Goal: Task Accomplishment & Management: Use online tool/utility

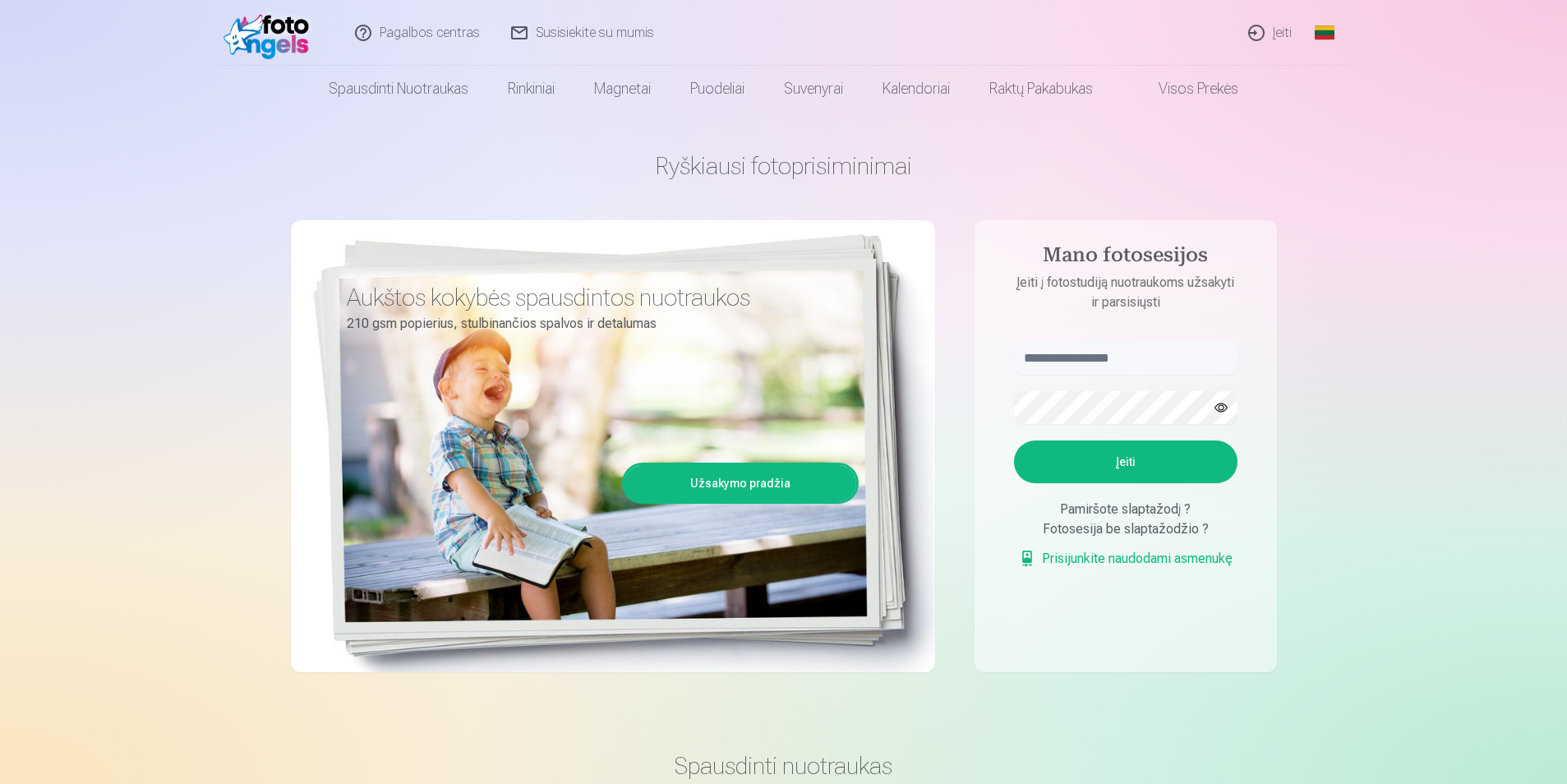
click at [1284, 34] on link "Įeiti" at bounding box center [1271, 33] width 75 height 66
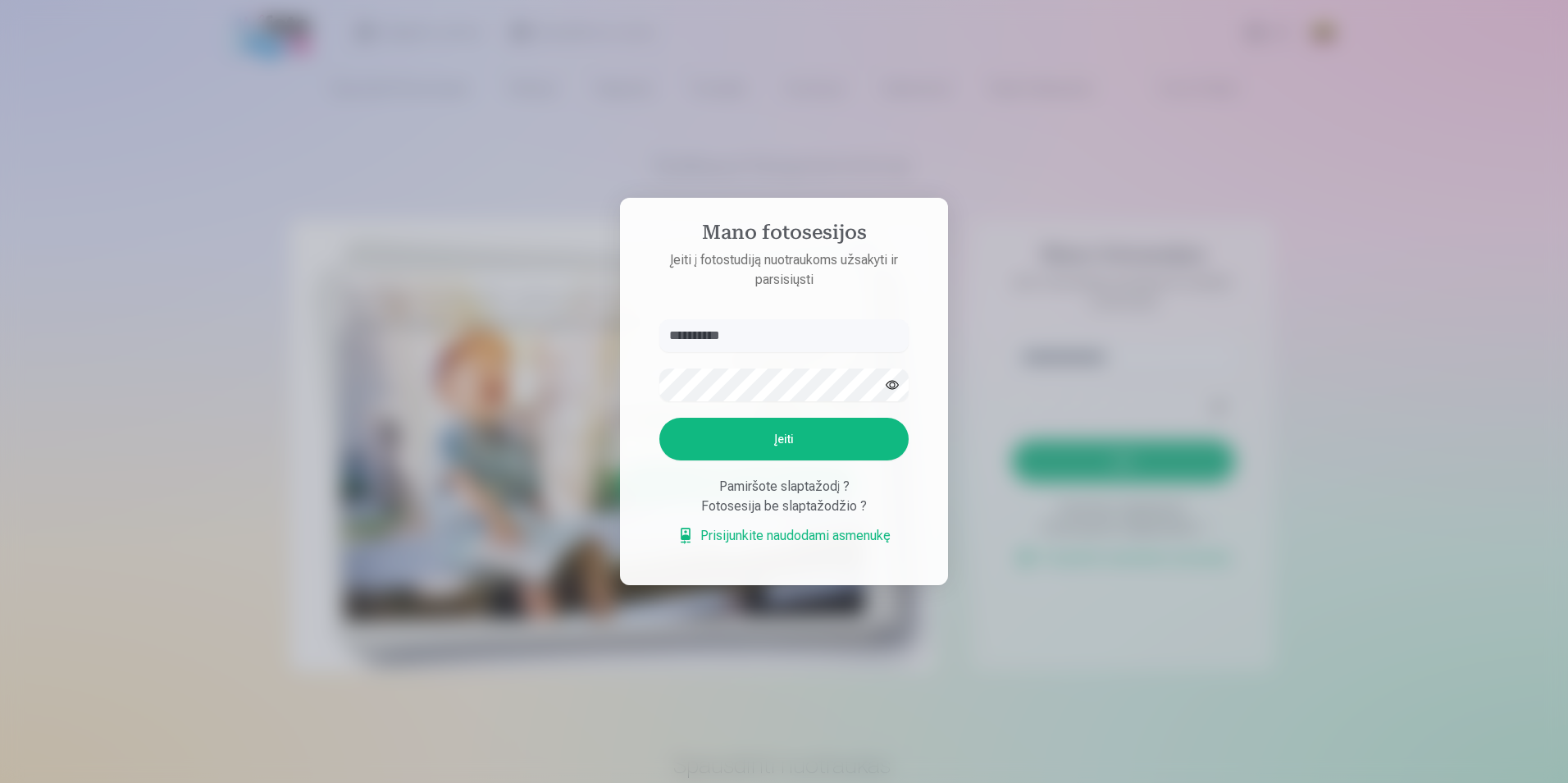
click at [796, 433] on button "Įeiti" at bounding box center [784, 439] width 250 height 43
click at [889, 370] on button "button" at bounding box center [892, 385] width 31 height 31
click at [684, 339] on input "**********" at bounding box center [784, 336] width 250 height 33
type input "**********"
click at [796, 435] on button "Įeiti" at bounding box center [784, 439] width 250 height 43
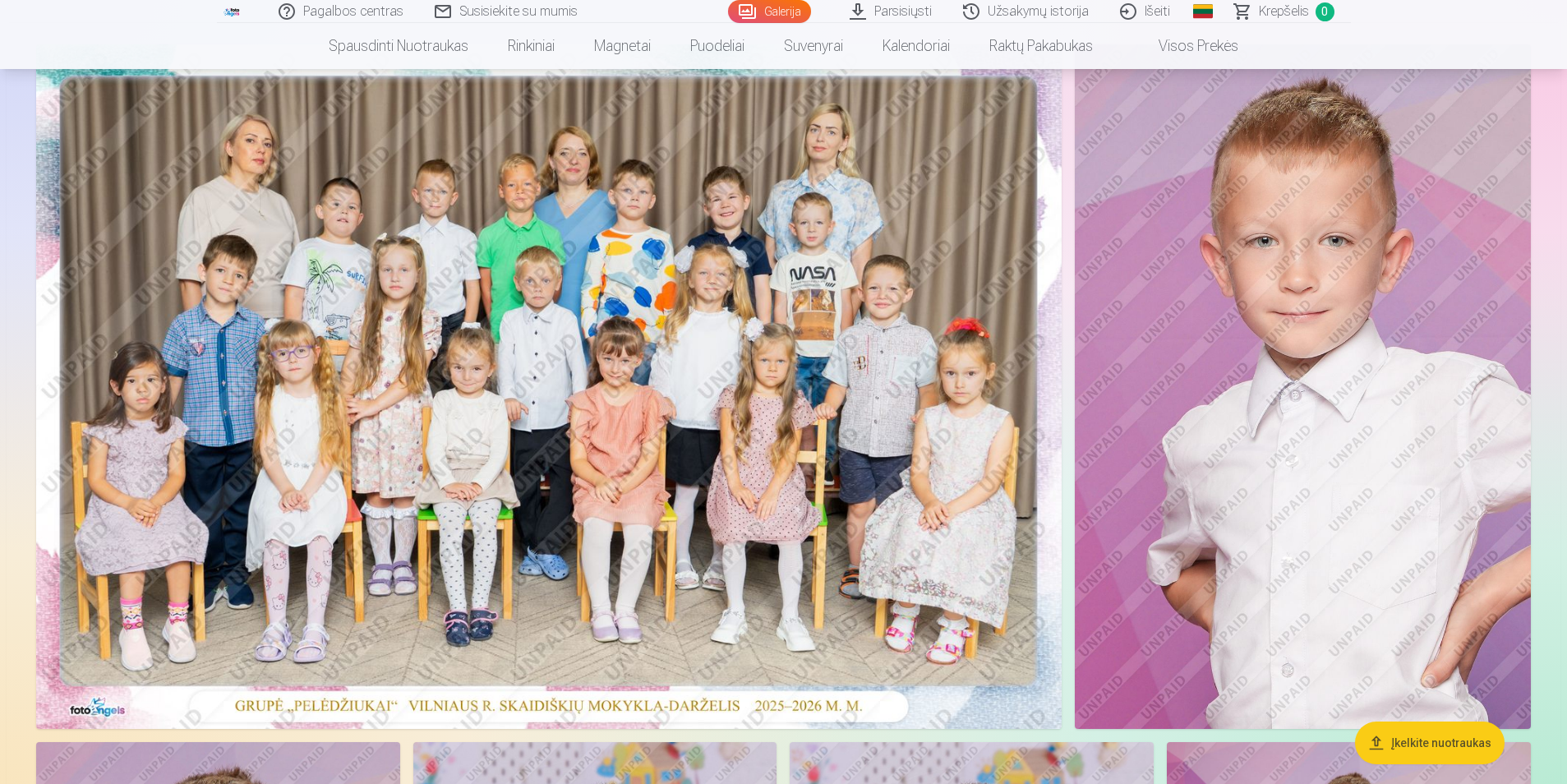
scroll to position [164, 0]
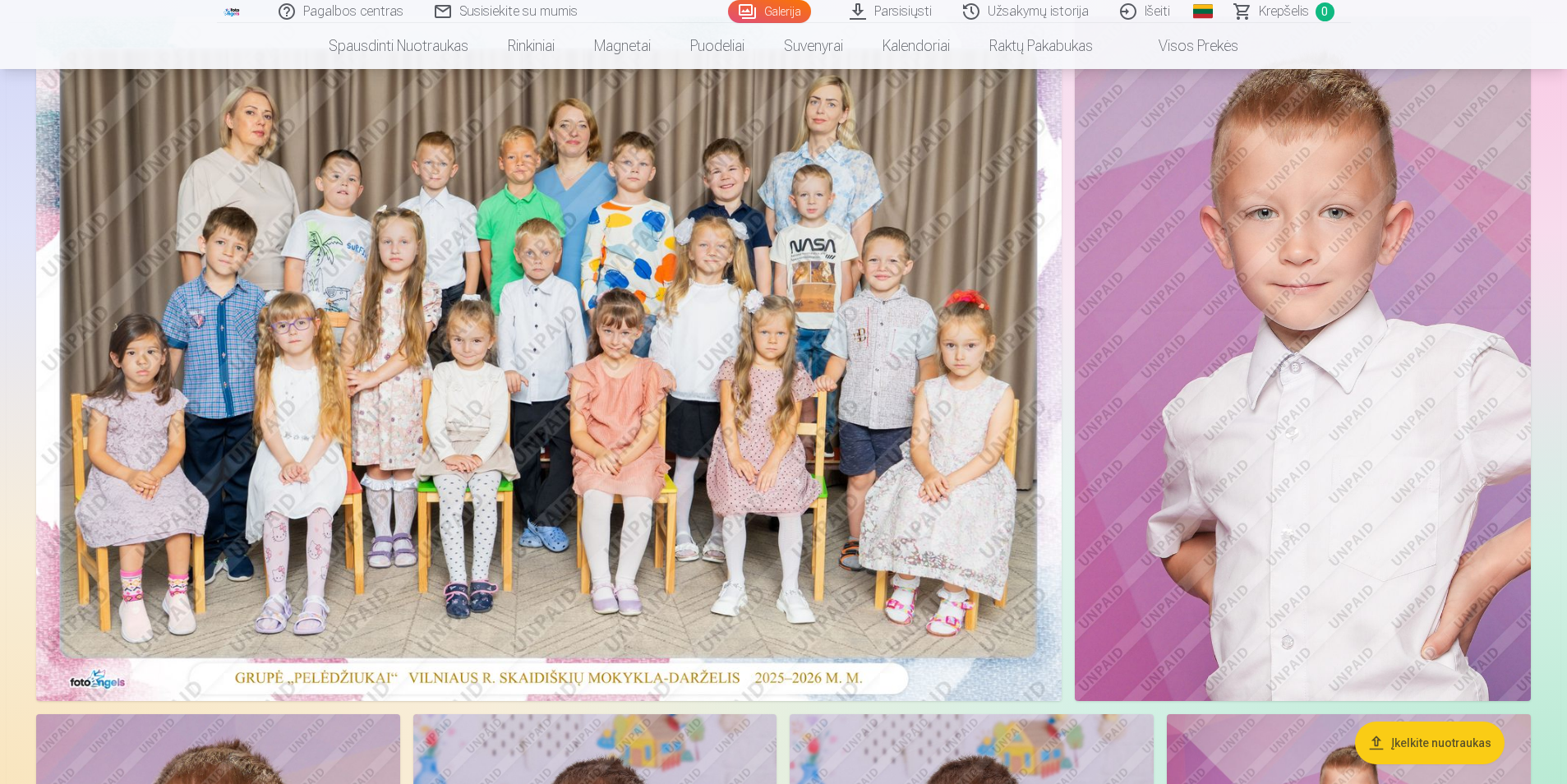
click at [878, 403] on img at bounding box center [549, 358] width 1026 height 684
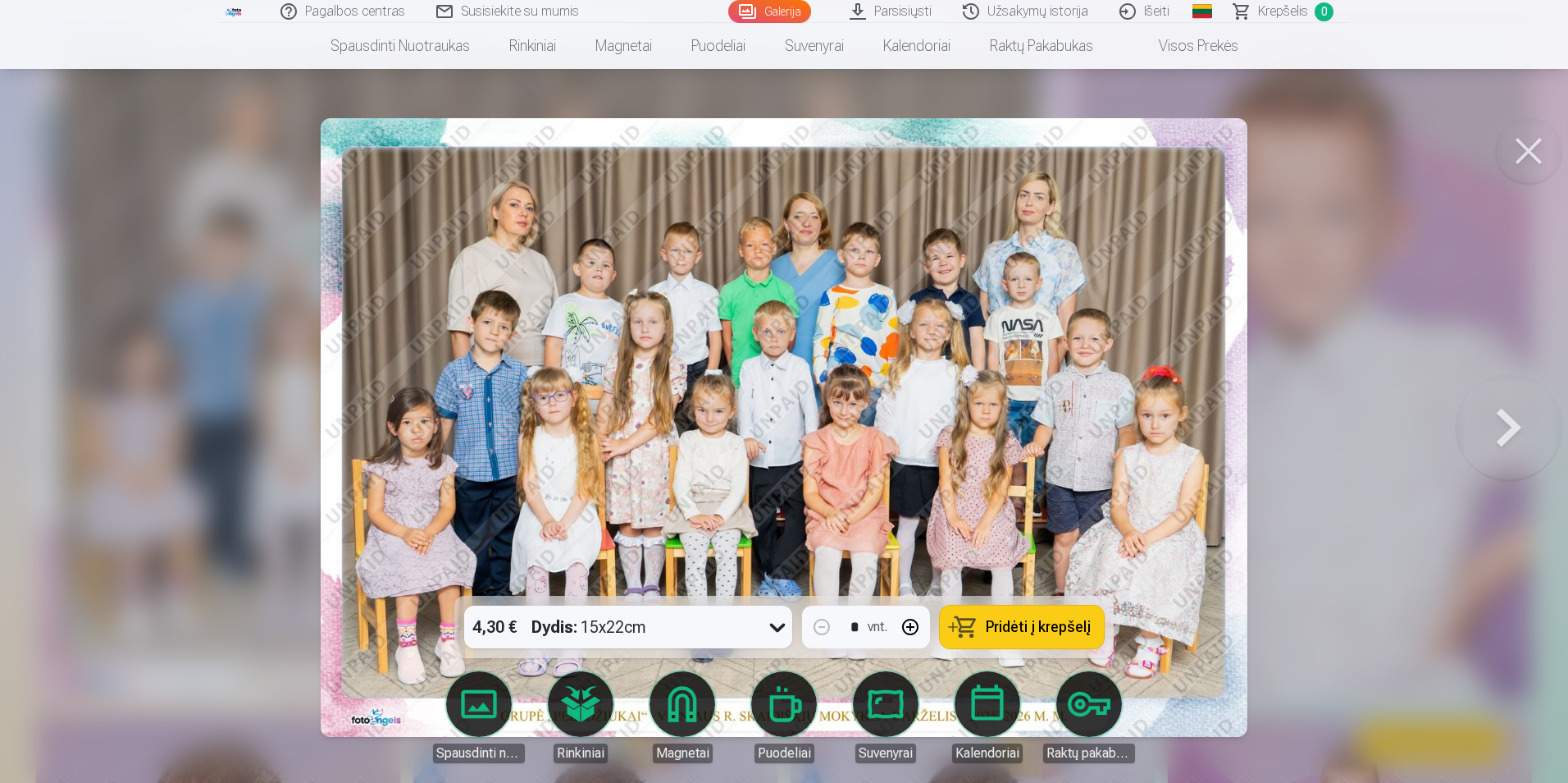
click at [1520, 146] on button at bounding box center [1528, 151] width 65 height 65
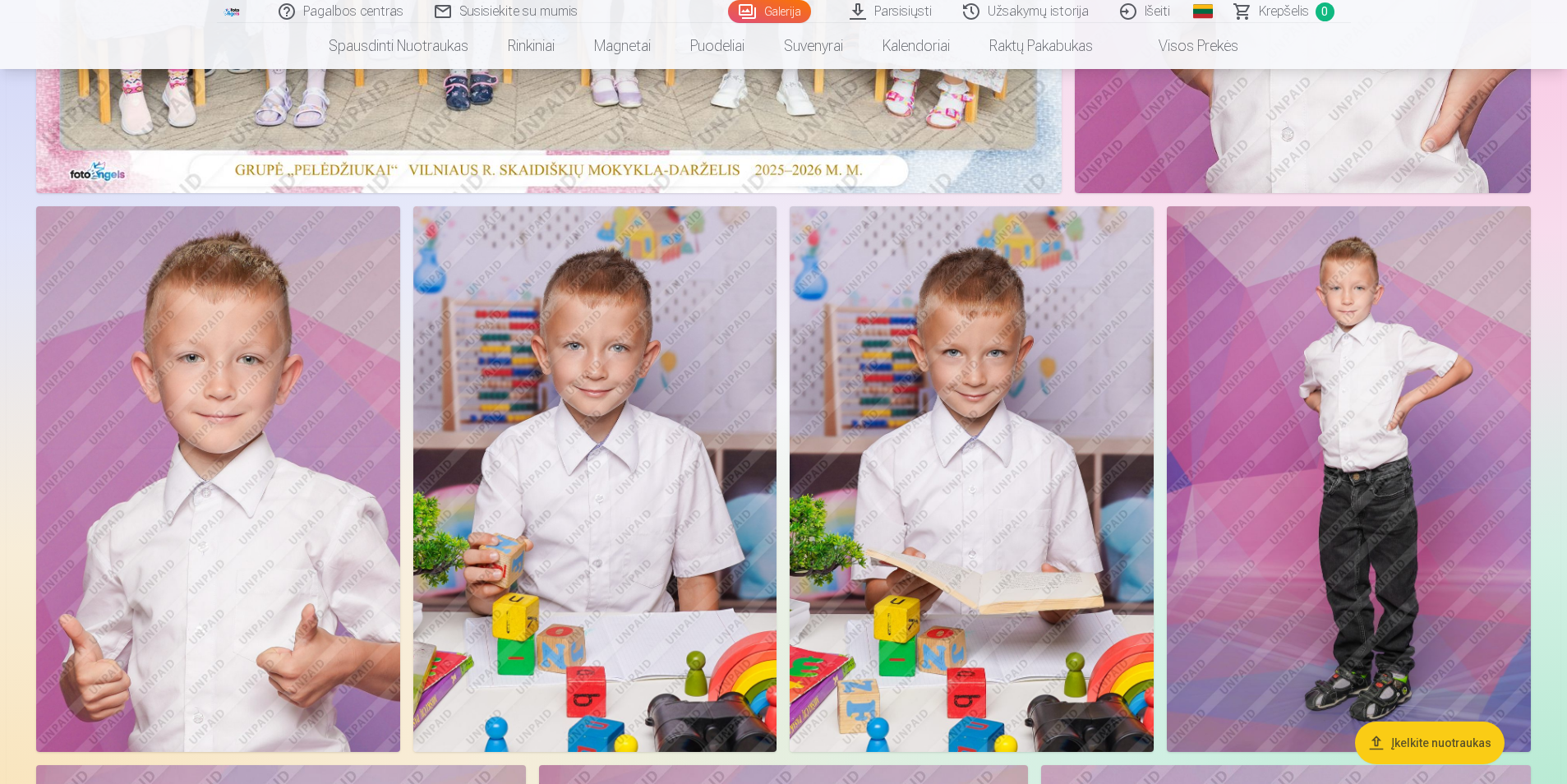
scroll to position [821, 0]
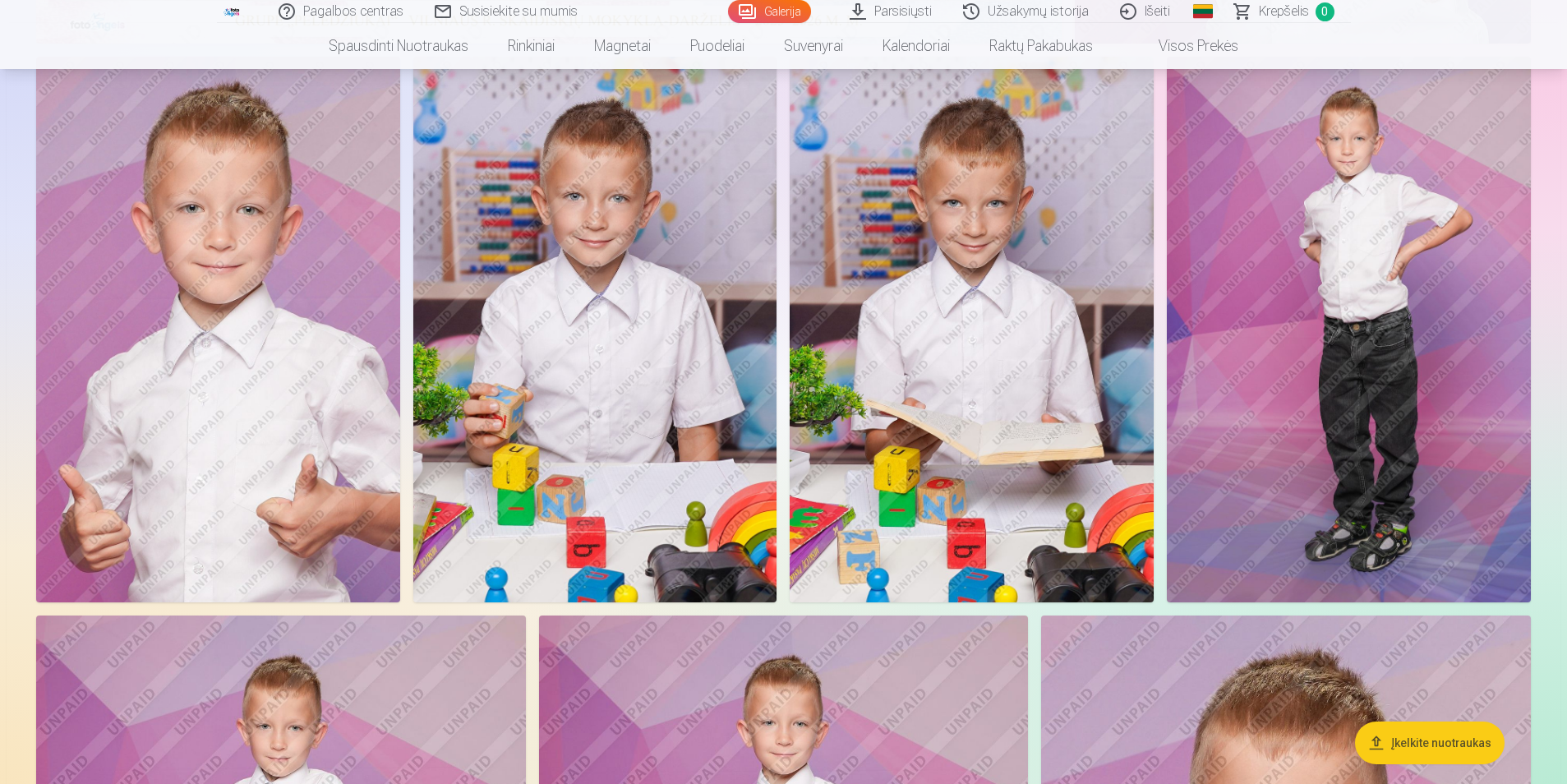
click at [960, 343] on img at bounding box center [972, 329] width 364 height 545
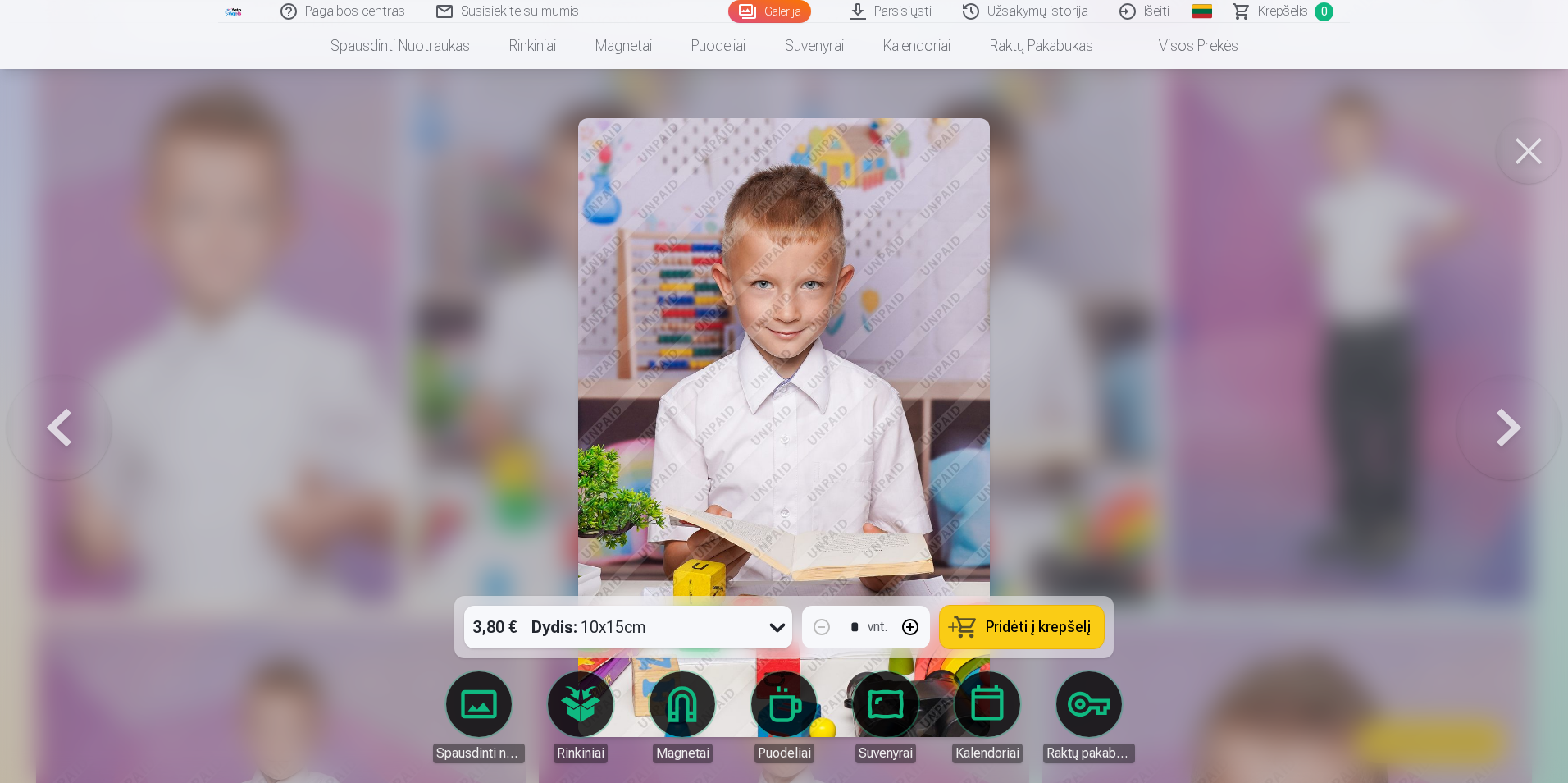
click at [1527, 146] on button at bounding box center [1528, 151] width 65 height 65
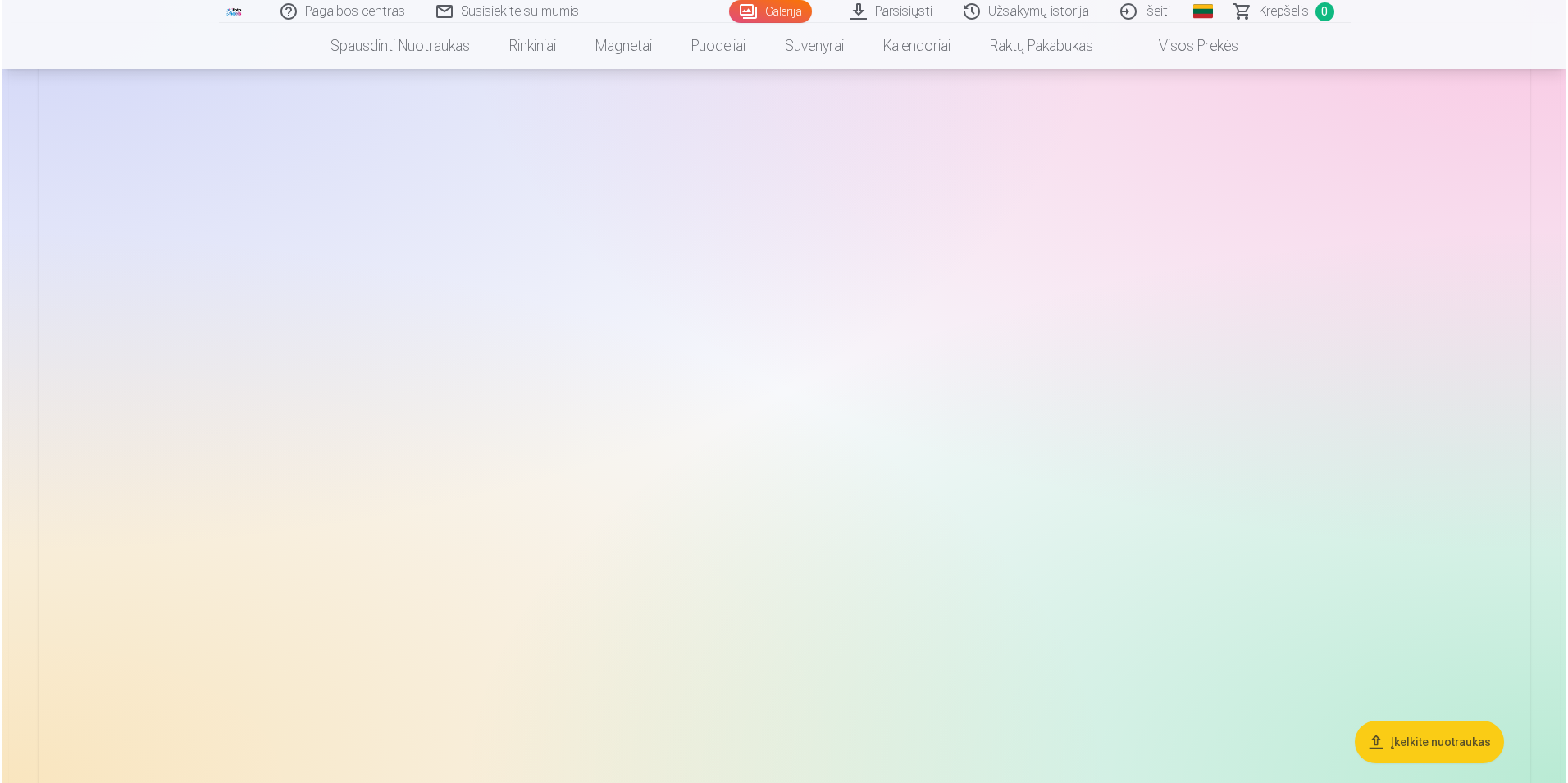
scroll to position [2215, 0]
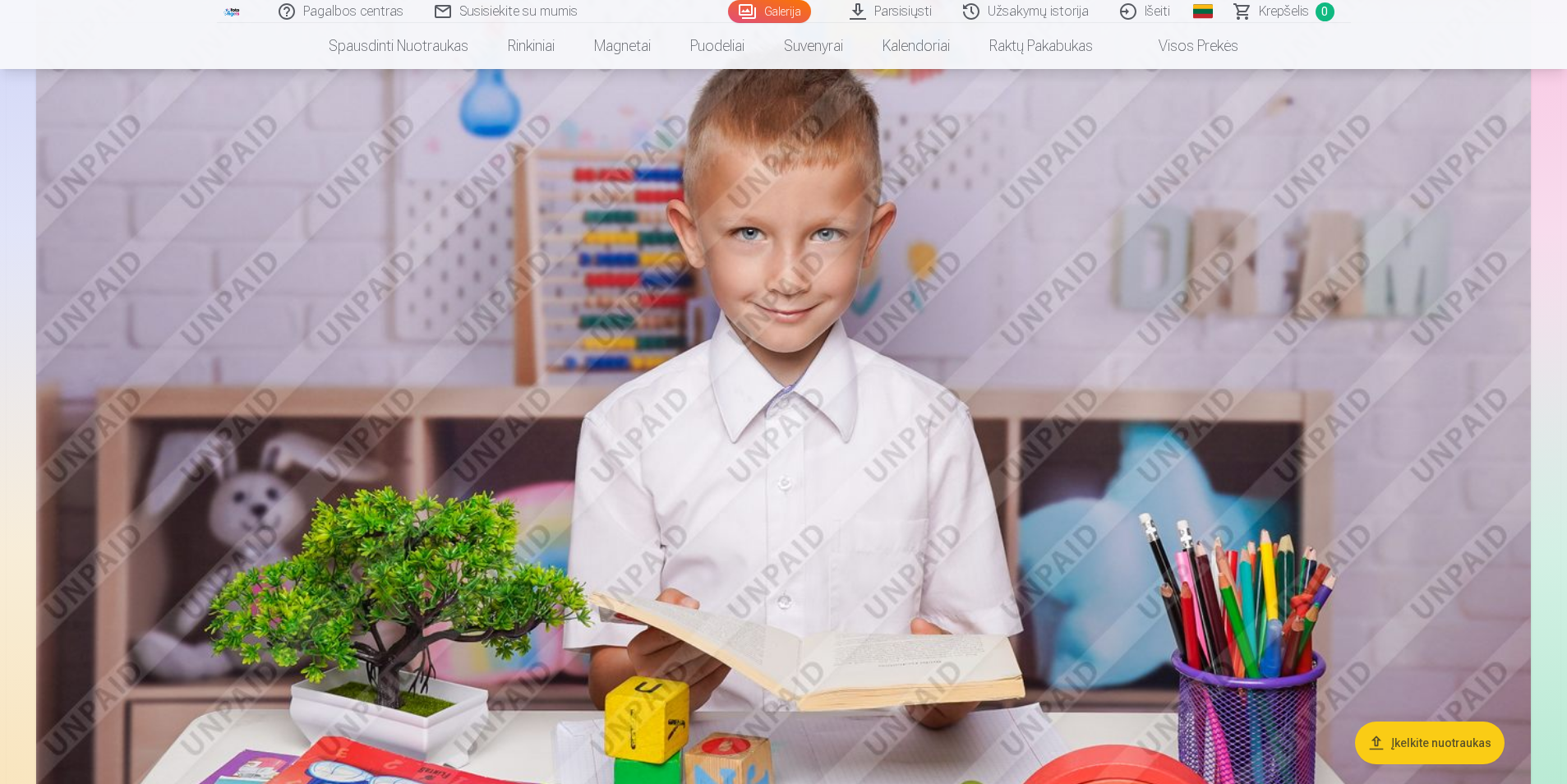
click at [1136, 271] on img at bounding box center [784, 464] width 1495 height 995
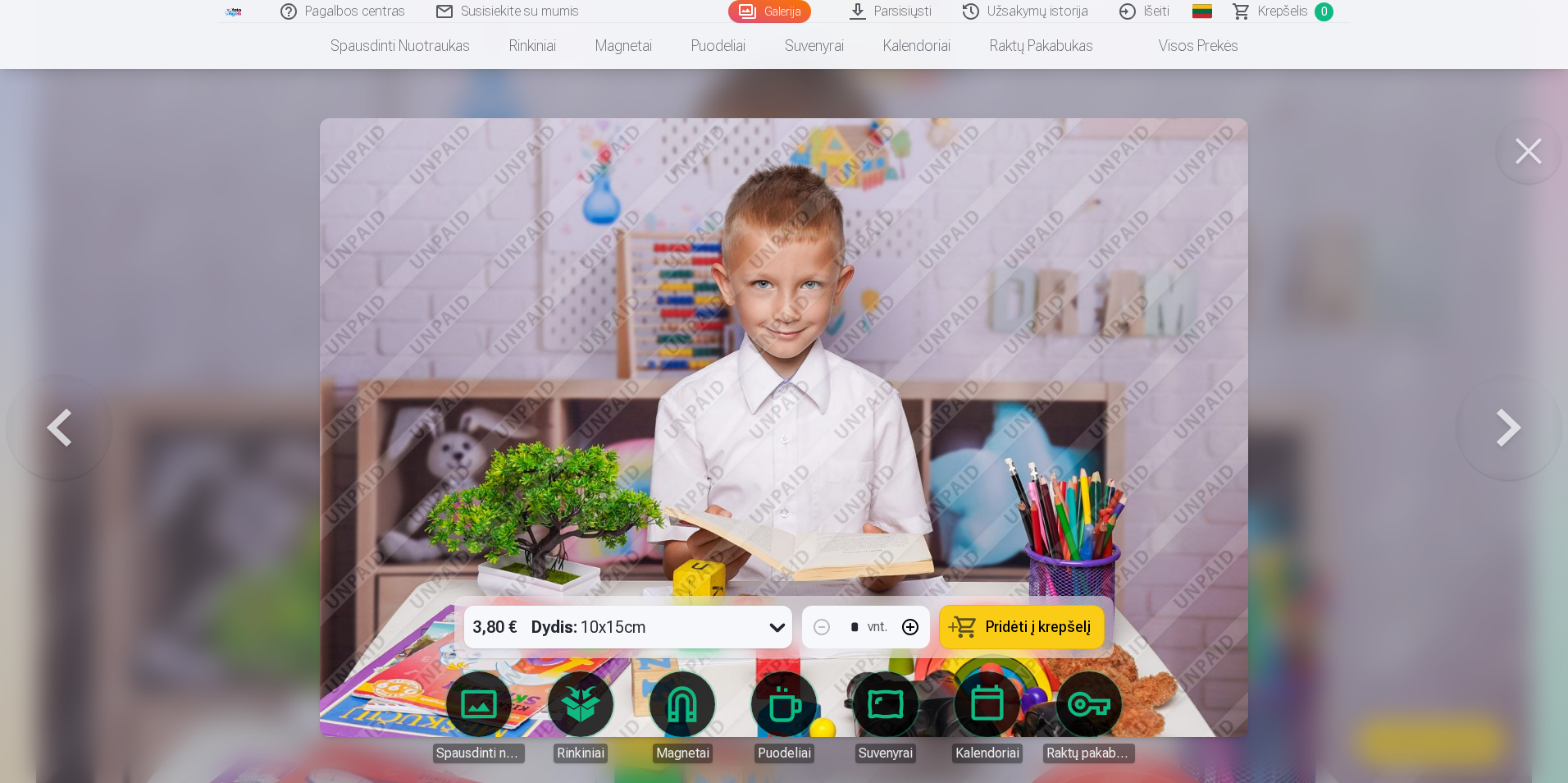
click at [1522, 148] on button at bounding box center [1528, 151] width 65 height 65
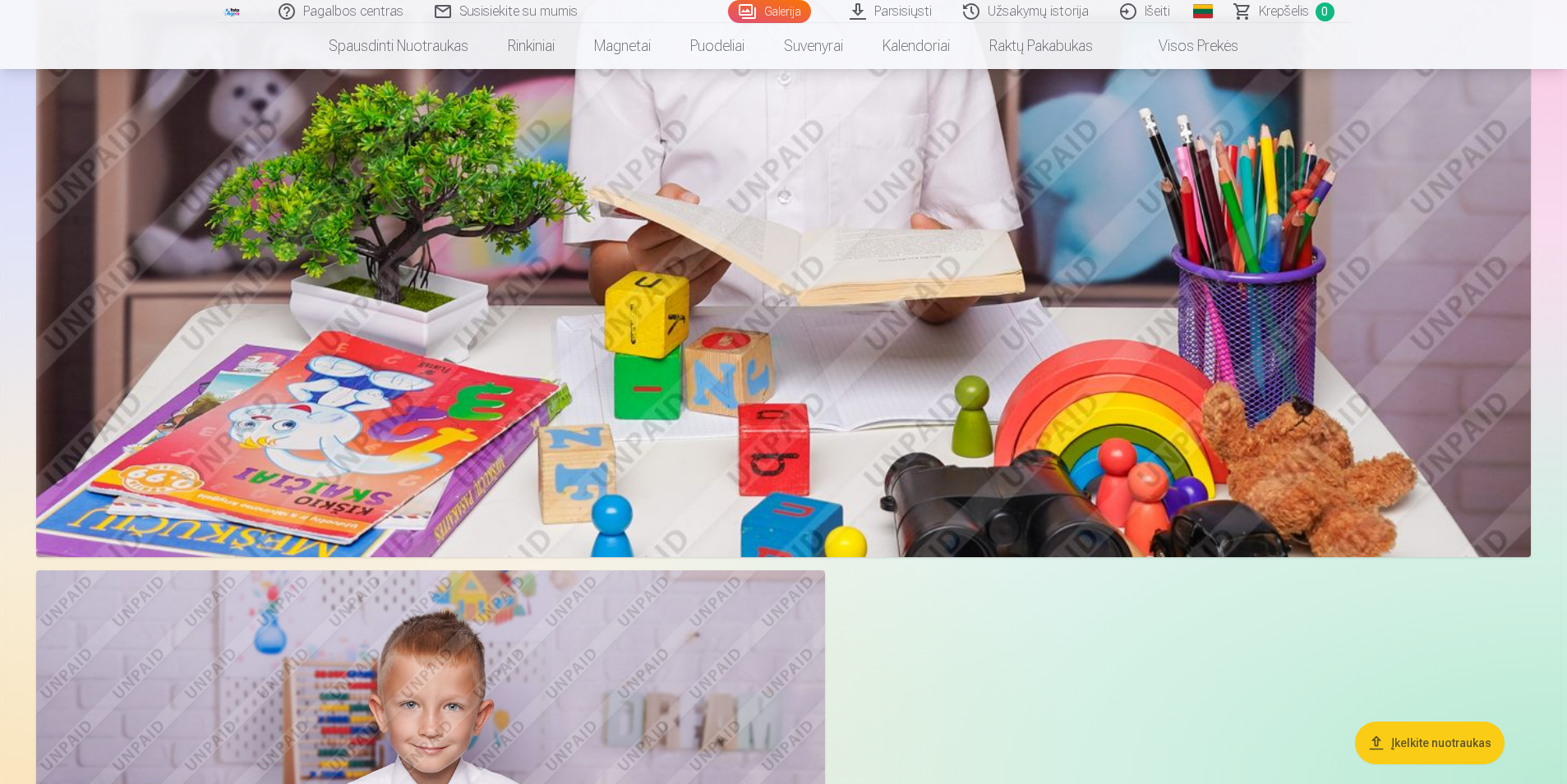
scroll to position [2951, 0]
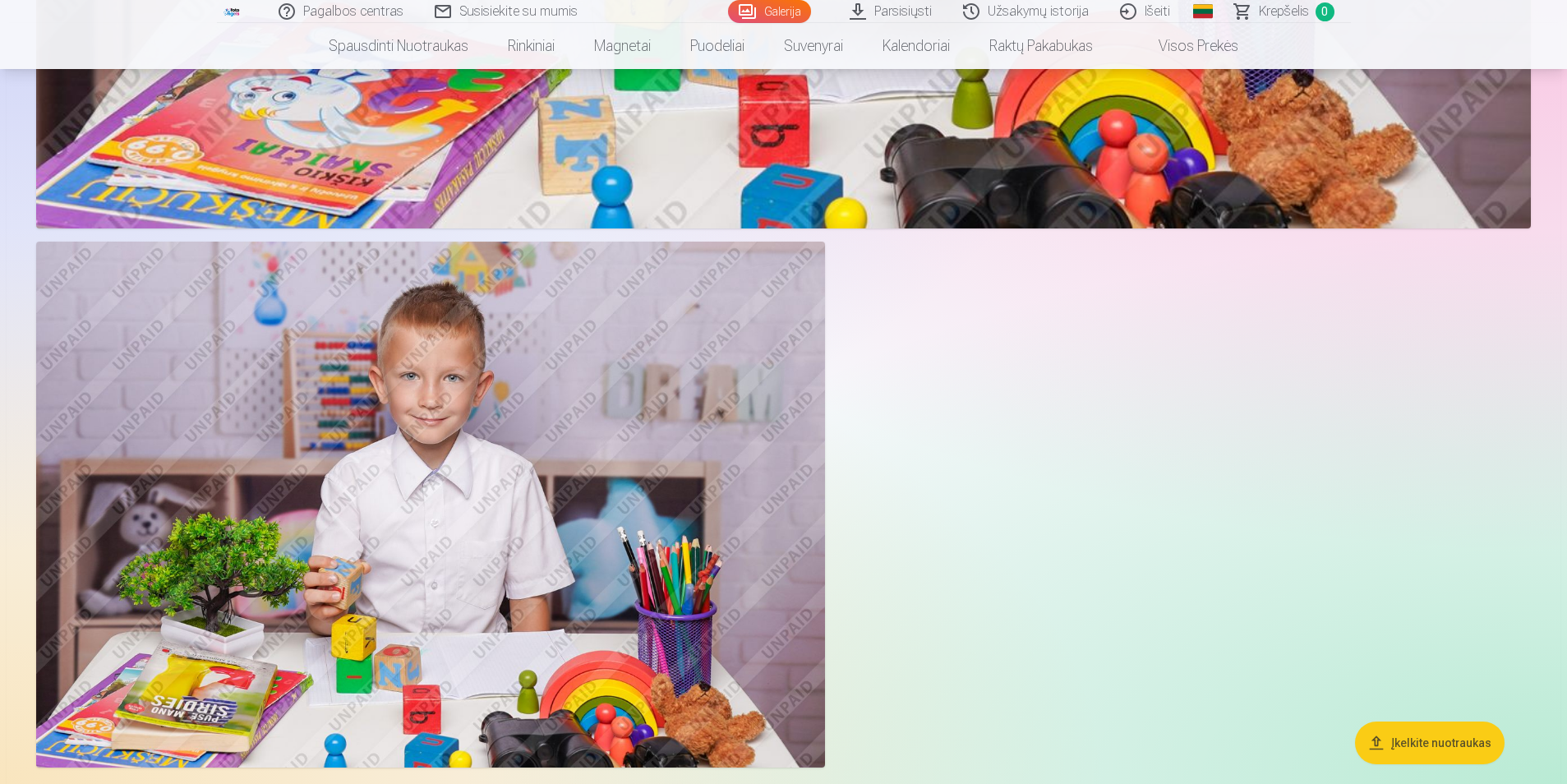
click at [1422, 749] on button "Įkelkite nuotraukas" at bounding box center [1430, 743] width 149 height 43
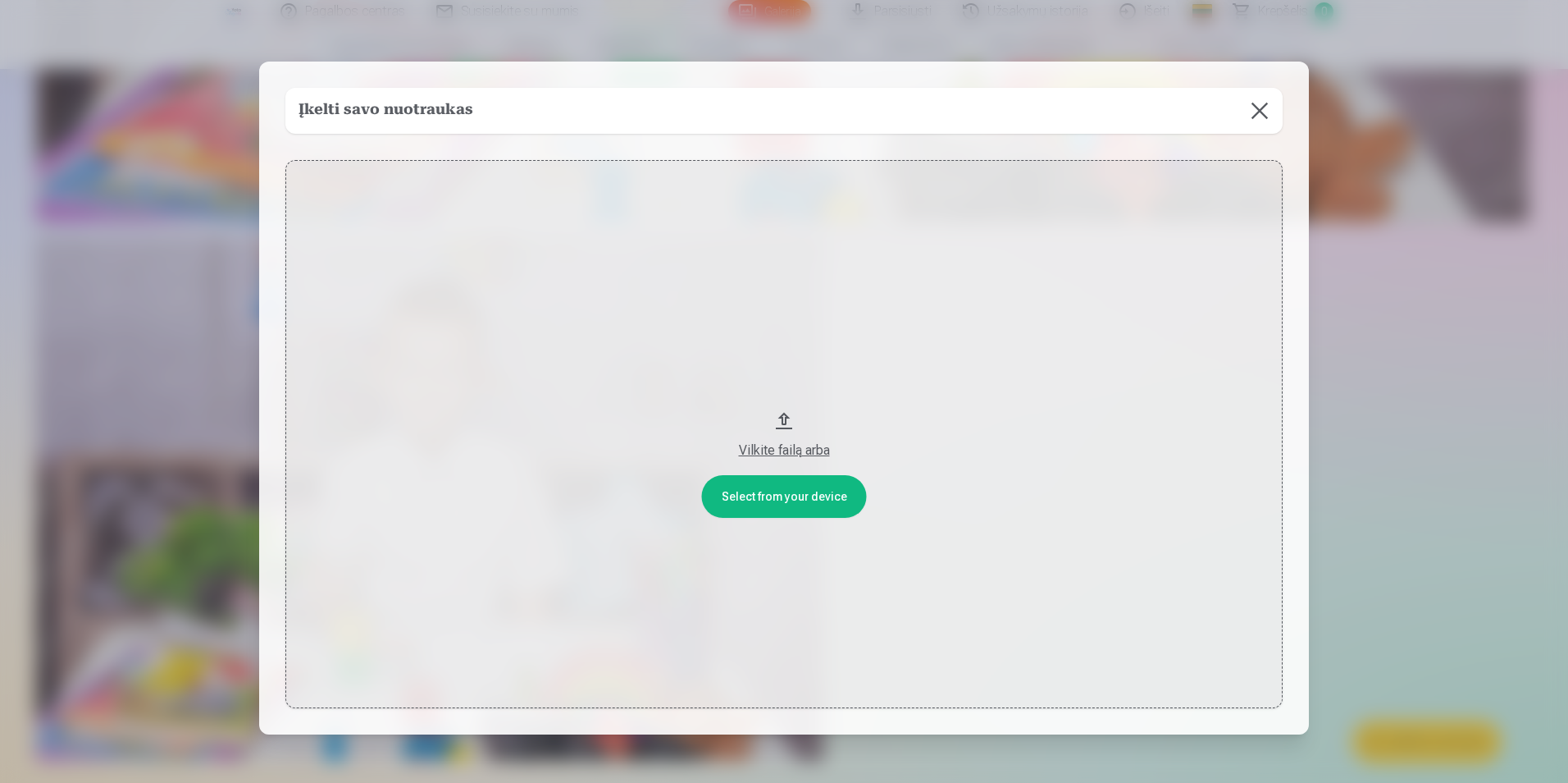
click at [1259, 105] on button at bounding box center [1259, 110] width 46 height 46
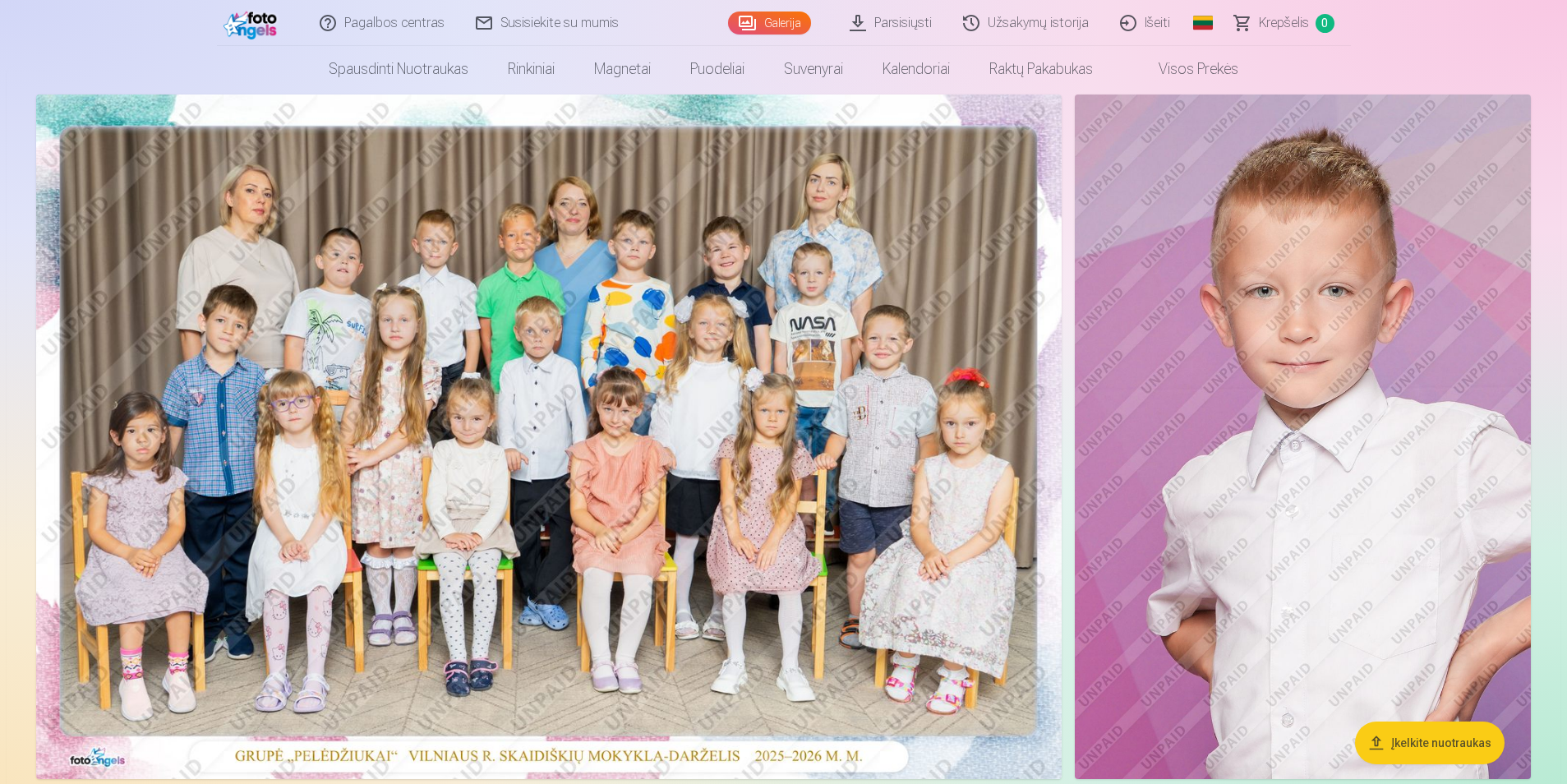
scroll to position [0, 0]
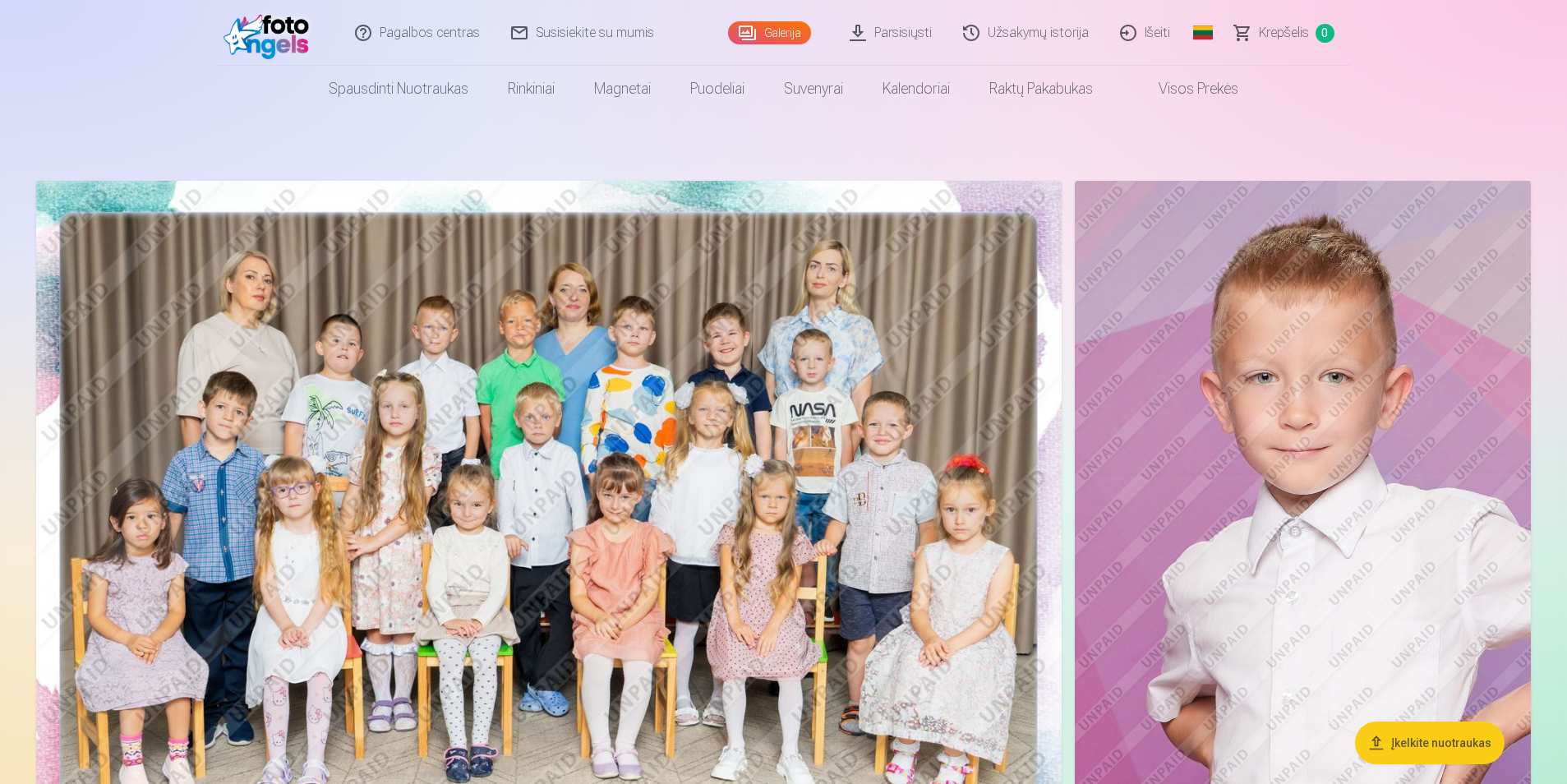
click at [1149, 34] on link "Išeiti" at bounding box center [1146, 33] width 81 height 66
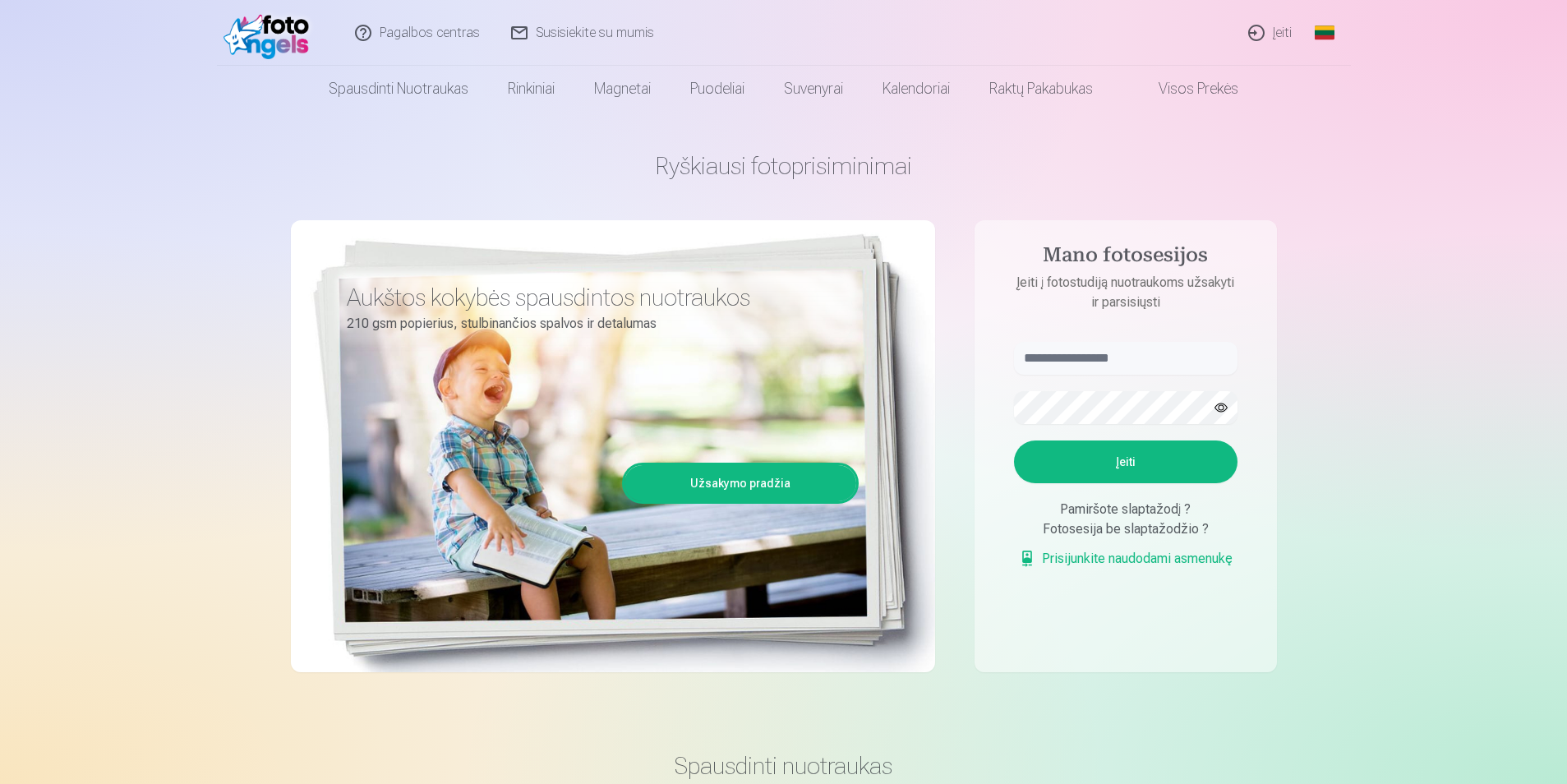
click at [1276, 37] on link "Įeiti" at bounding box center [1271, 33] width 75 height 66
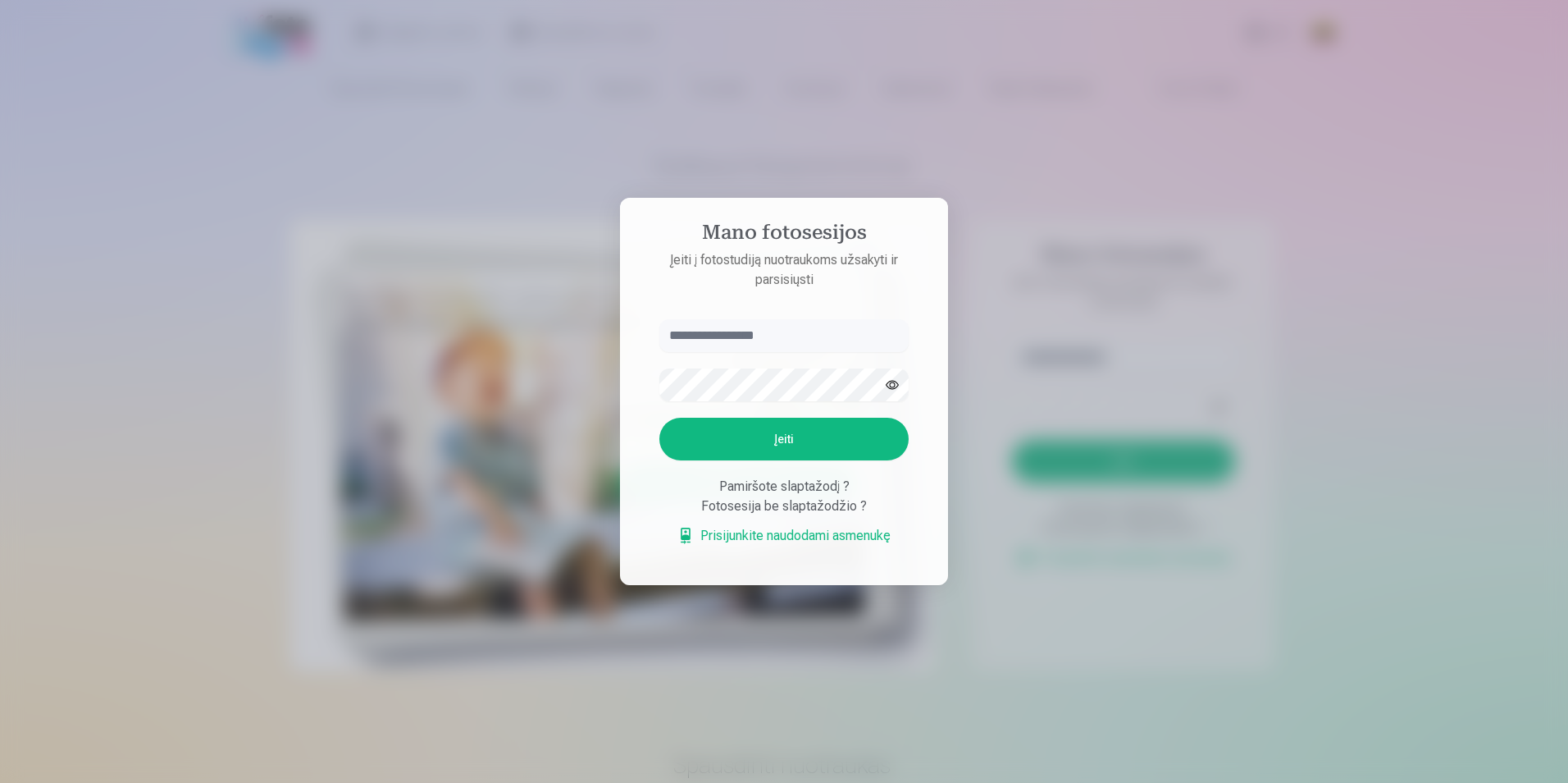
click at [747, 335] on input "text" at bounding box center [784, 336] width 250 height 33
click at [728, 333] on input "**********" at bounding box center [784, 336] width 250 height 33
type input "**********"
click at [757, 433] on button "Įeiti" at bounding box center [784, 439] width 250 height 43
